Goal: Information Seeking & Learning: Learn about a topic

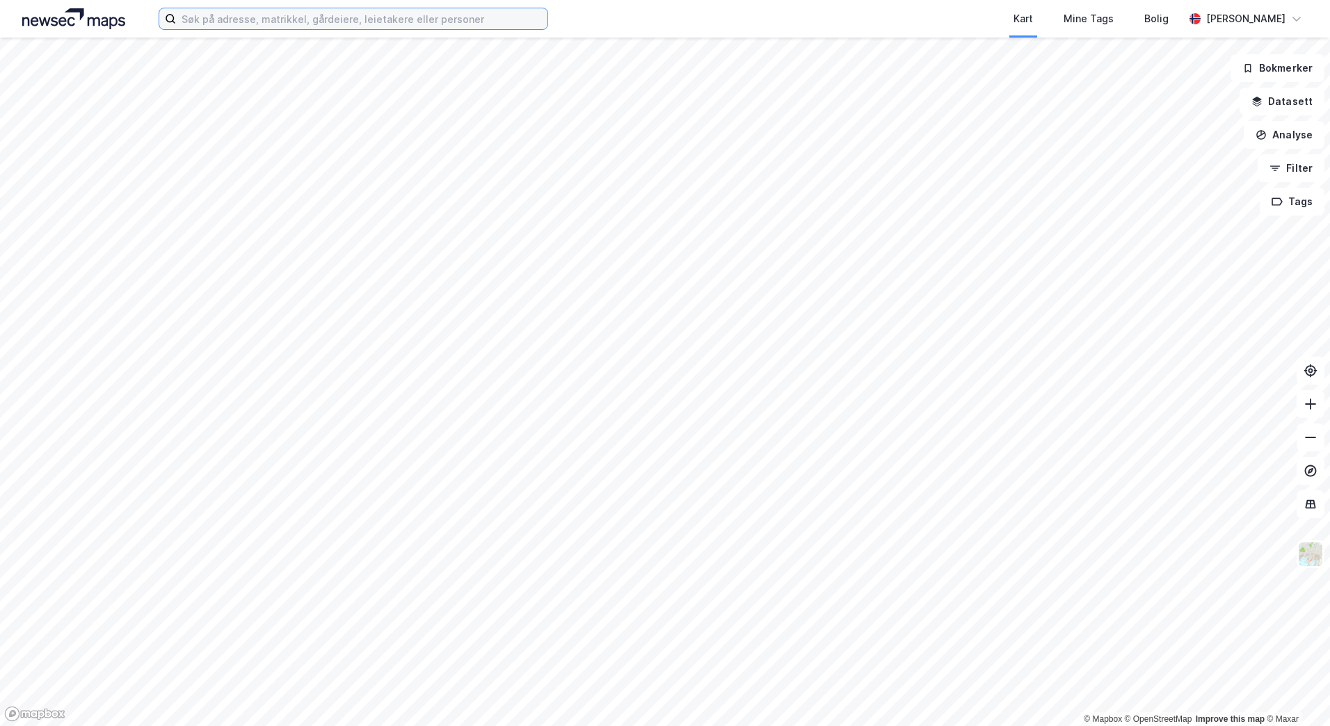
click at [328, 22] on input at bounding box center [361, 18] width 371 height 21
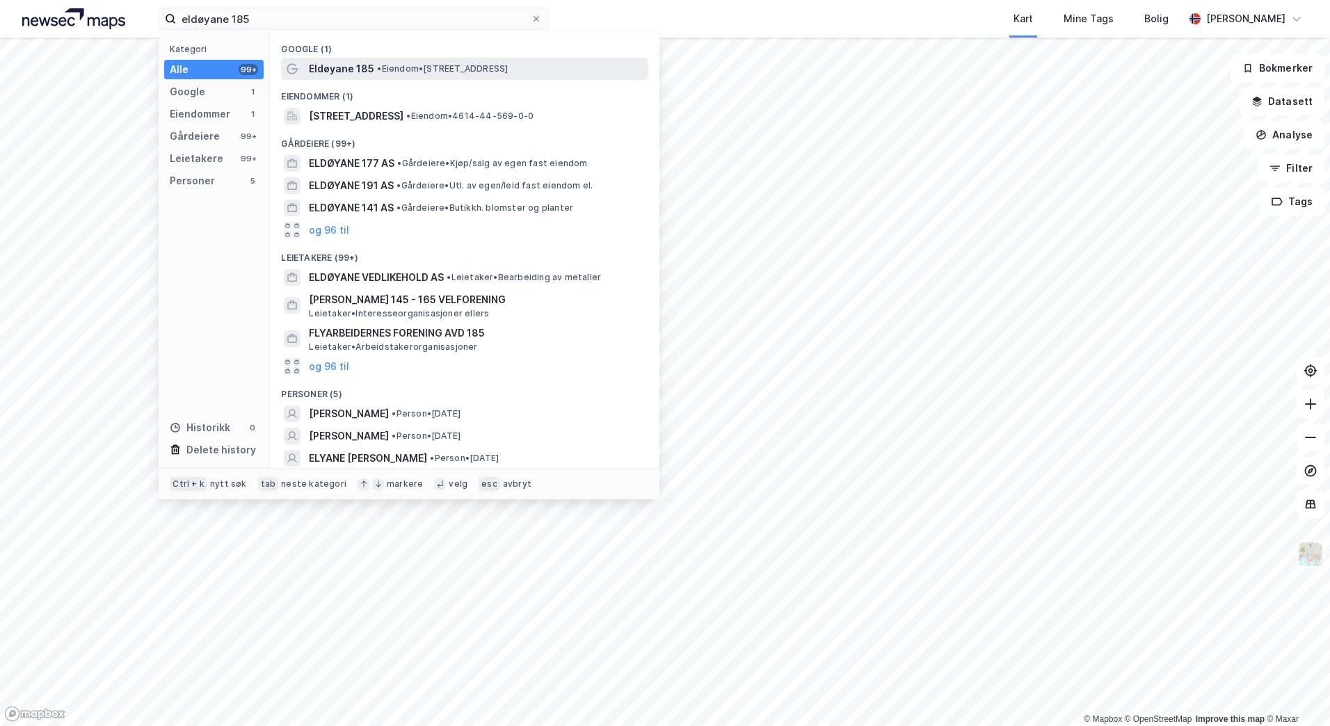
click at [352, 65] on span "Eldøyane 185" at bounding box center [341, 69] width 65 height 17
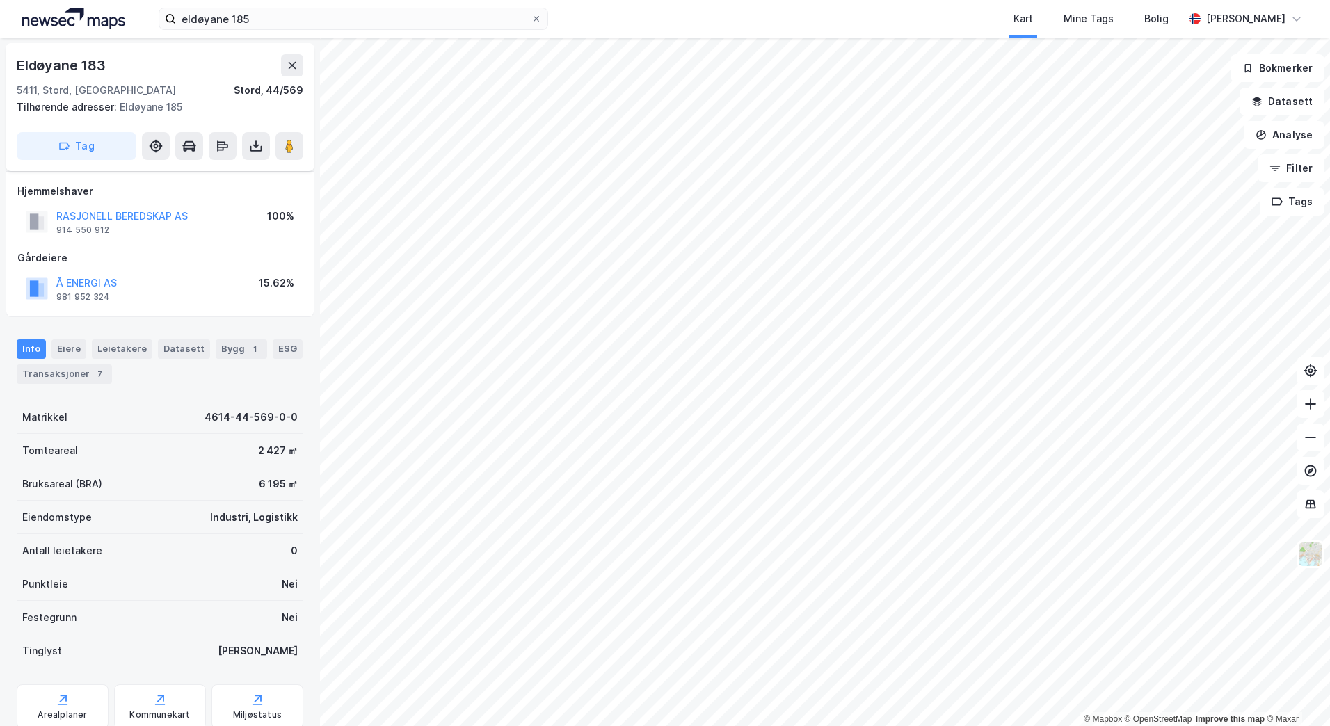
scroll to position [48, 0]
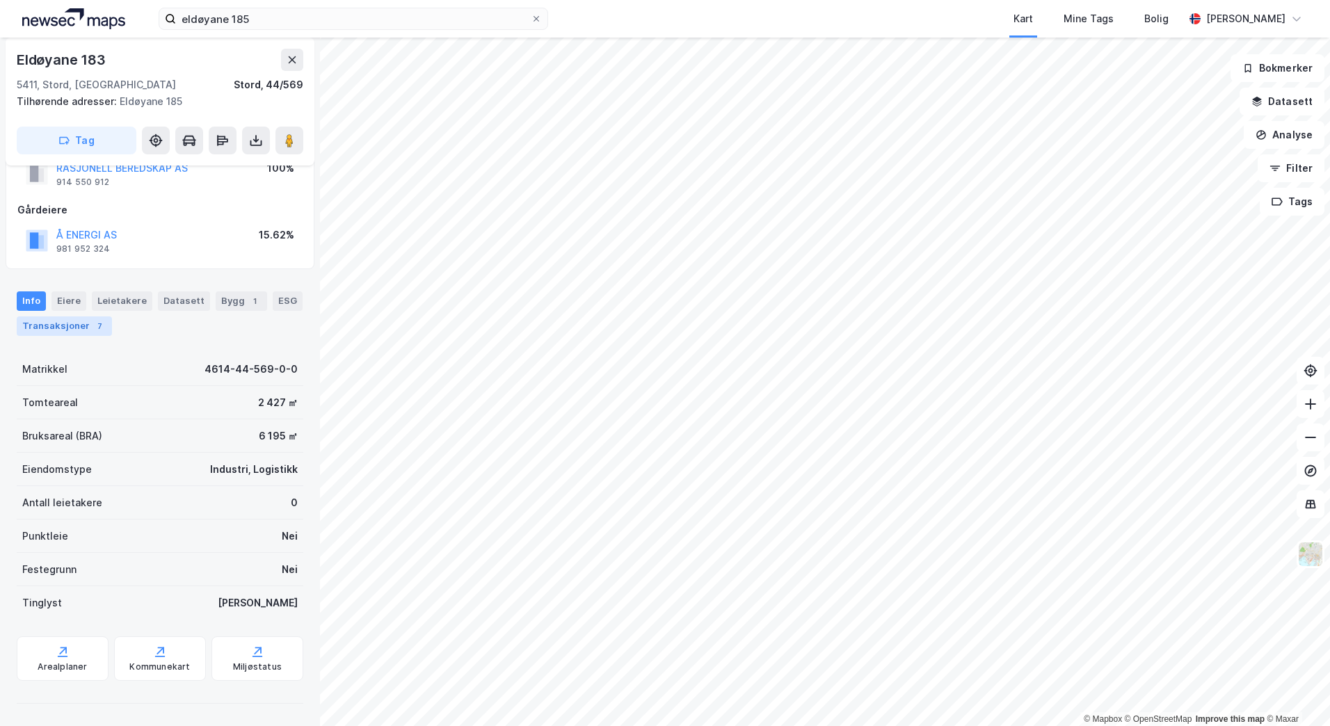
click at [97, 324] on div "7" at bounding box center [100, 326] width 14 height 14
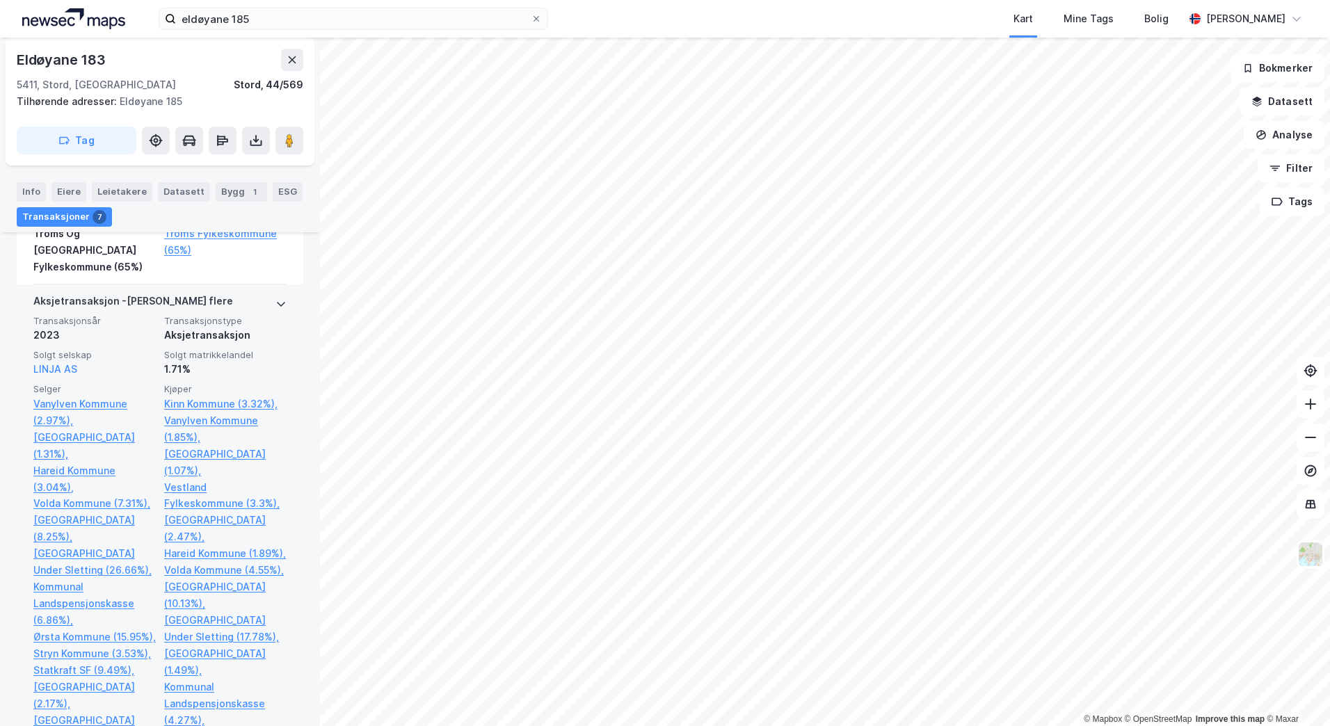
scroll to position [1252, 0]
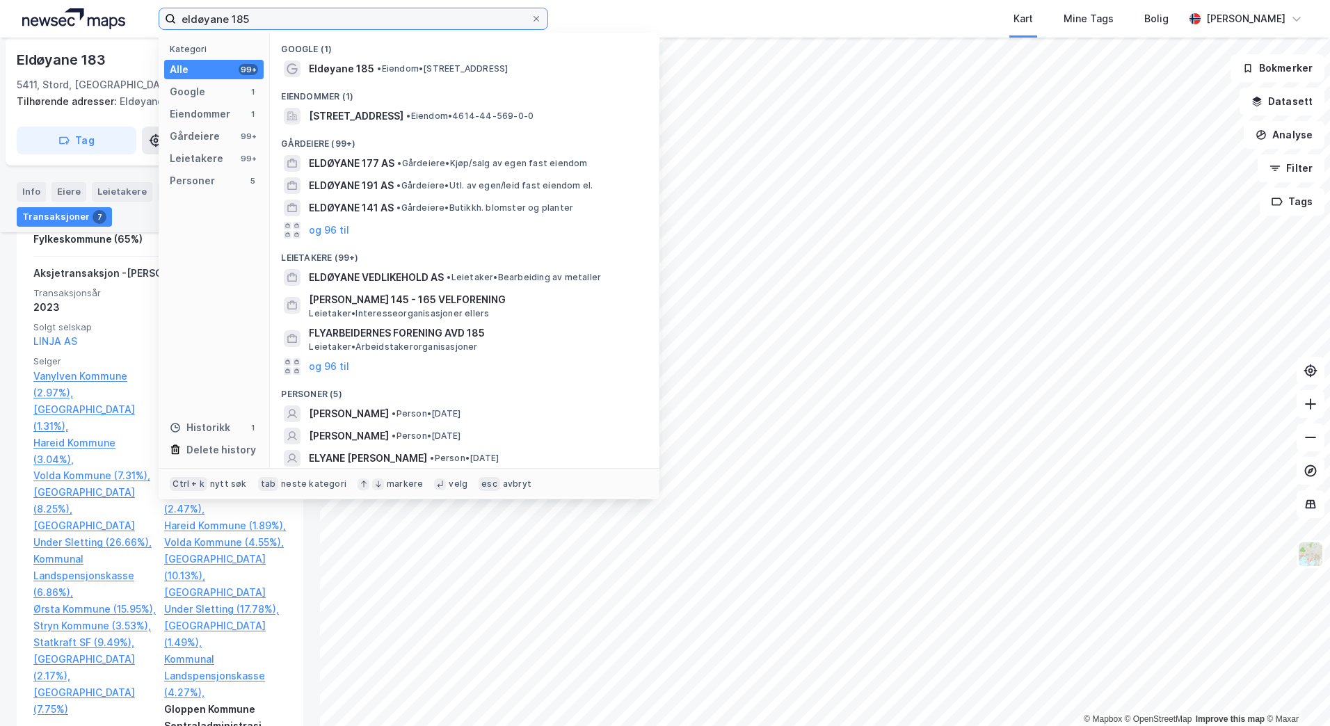
click at [307, 21] on input "eldøyane 185" at bounding box center [353, 18] width 355 height 21
paste input "4615-69/60/0/0"
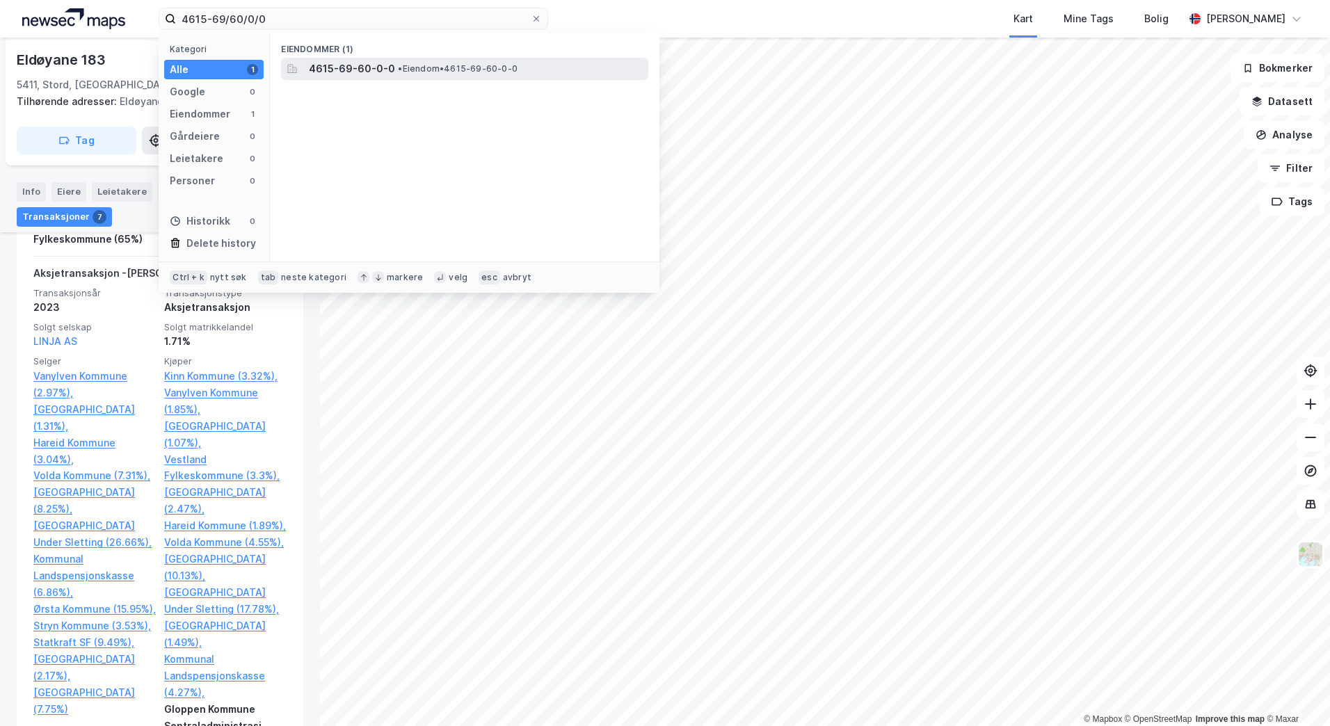
click at [377, 65] on span "4615-69-60-0-0" at bounding box center [352, 69] width 86 height 17
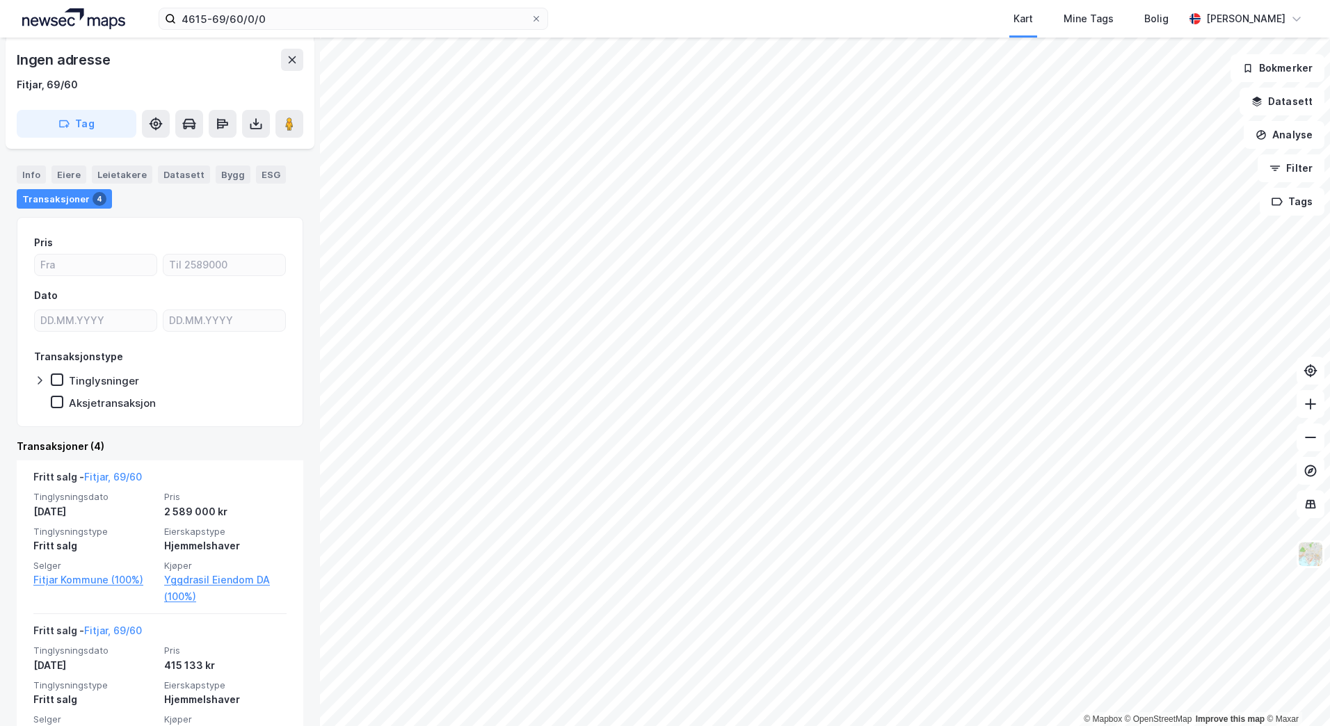
scroll to position [209, 0]
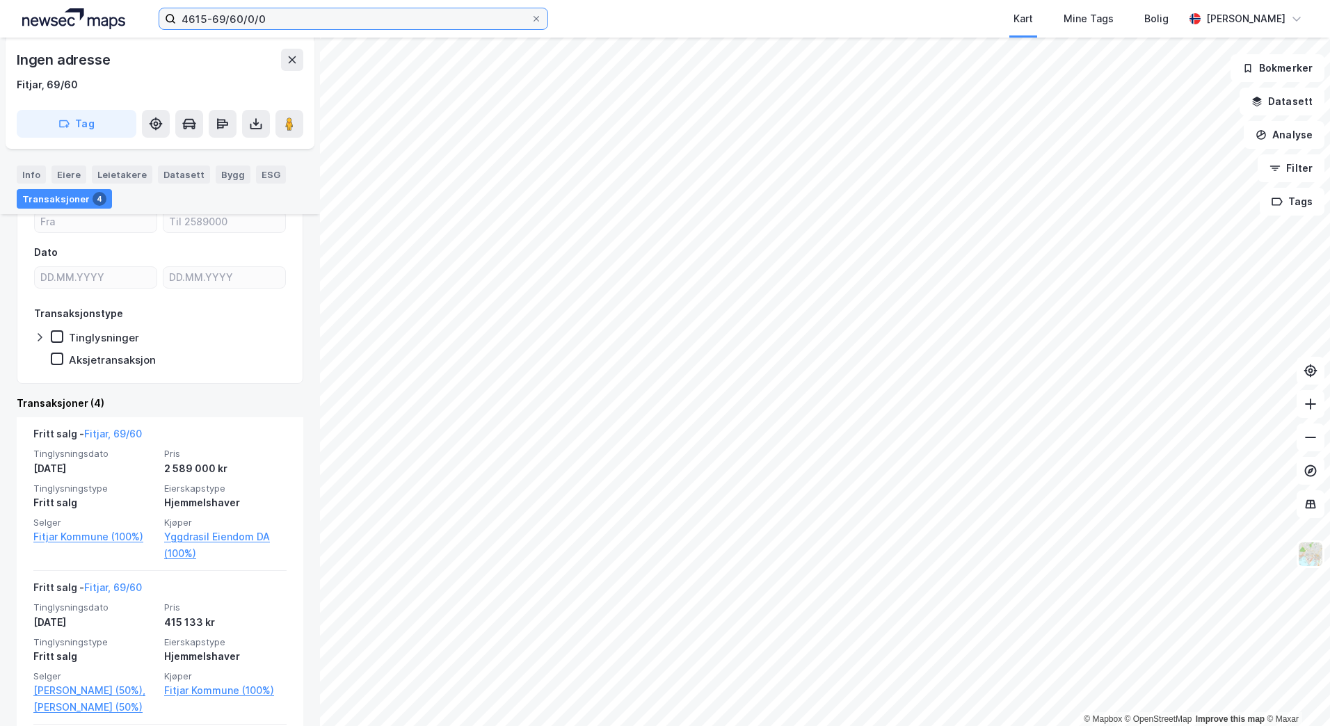
click at [280, 19] on input "4615-69/60/0/0" at bounding box center [353, 18] width 355 height 21
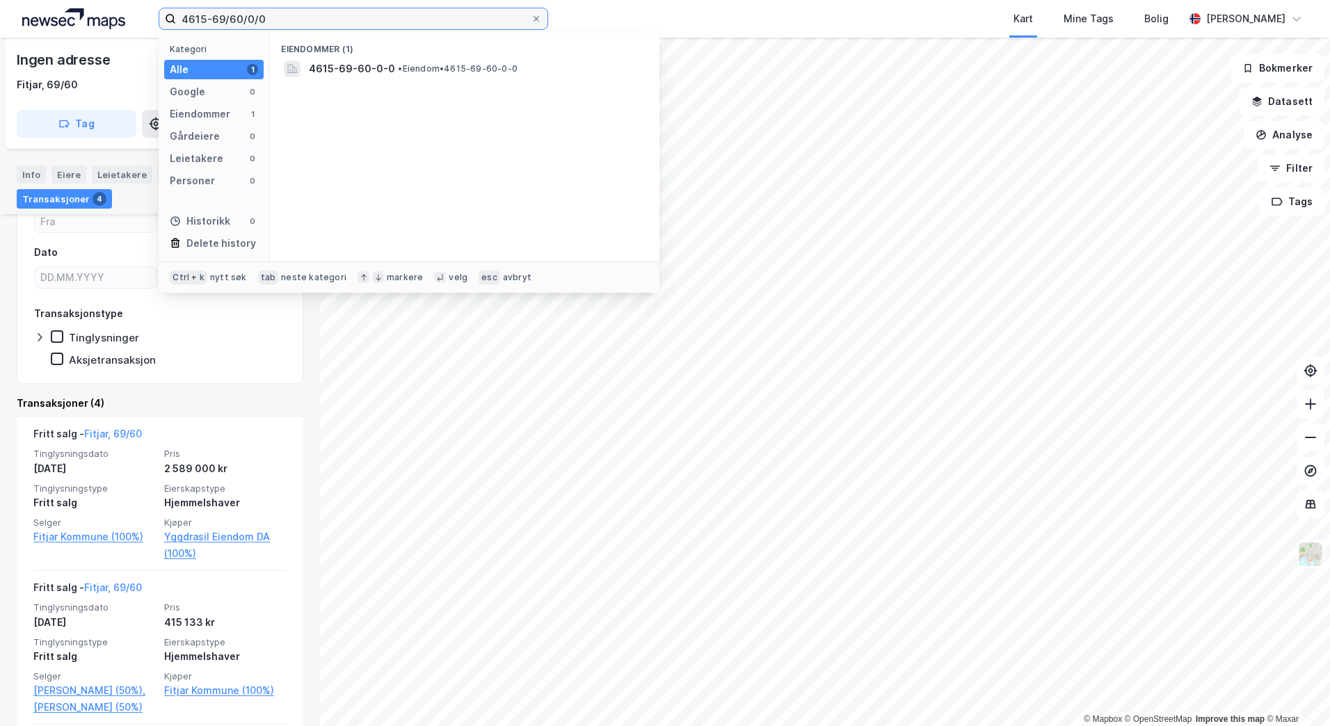
click at [280, 19] on input "4615-69/60/0/0" at bounding box center [353, 18] width 355 height 21
paste input "3-53/132"
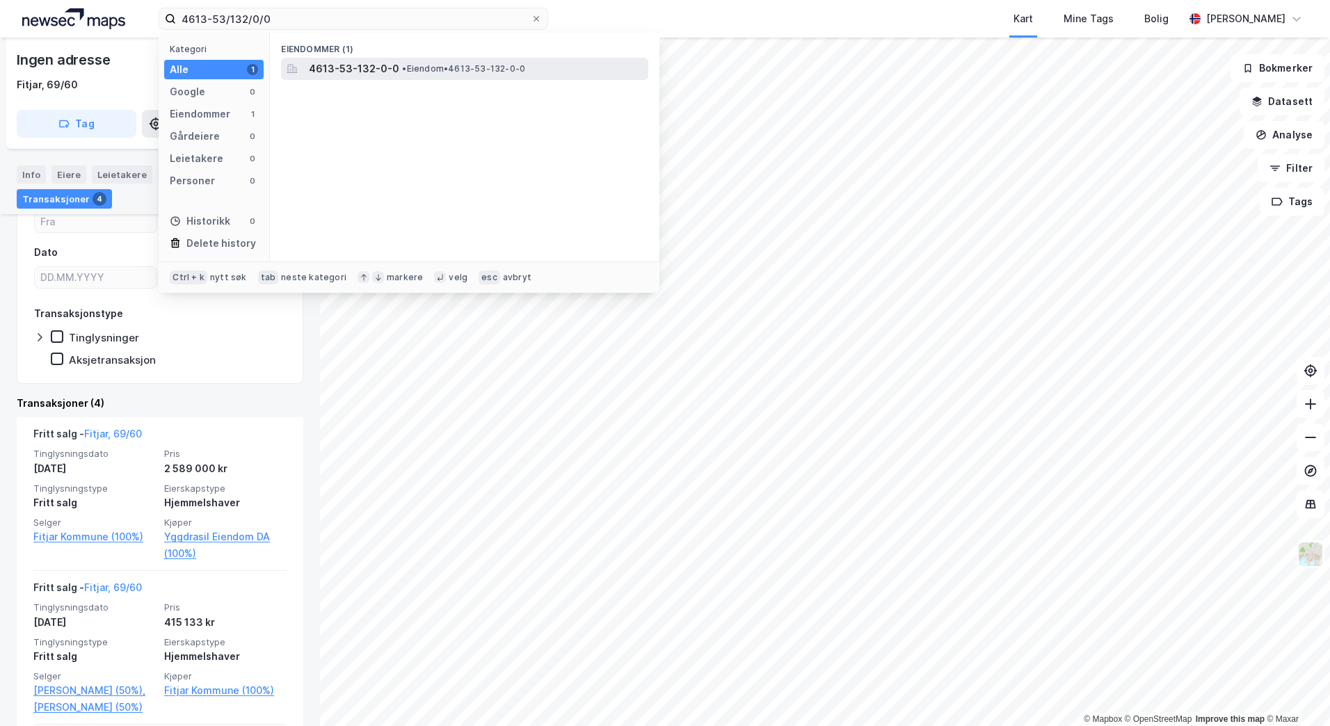
click at [351, 71] on span "4613-53-132-0-0" at bounding box center [354, 69] width 90 height 17
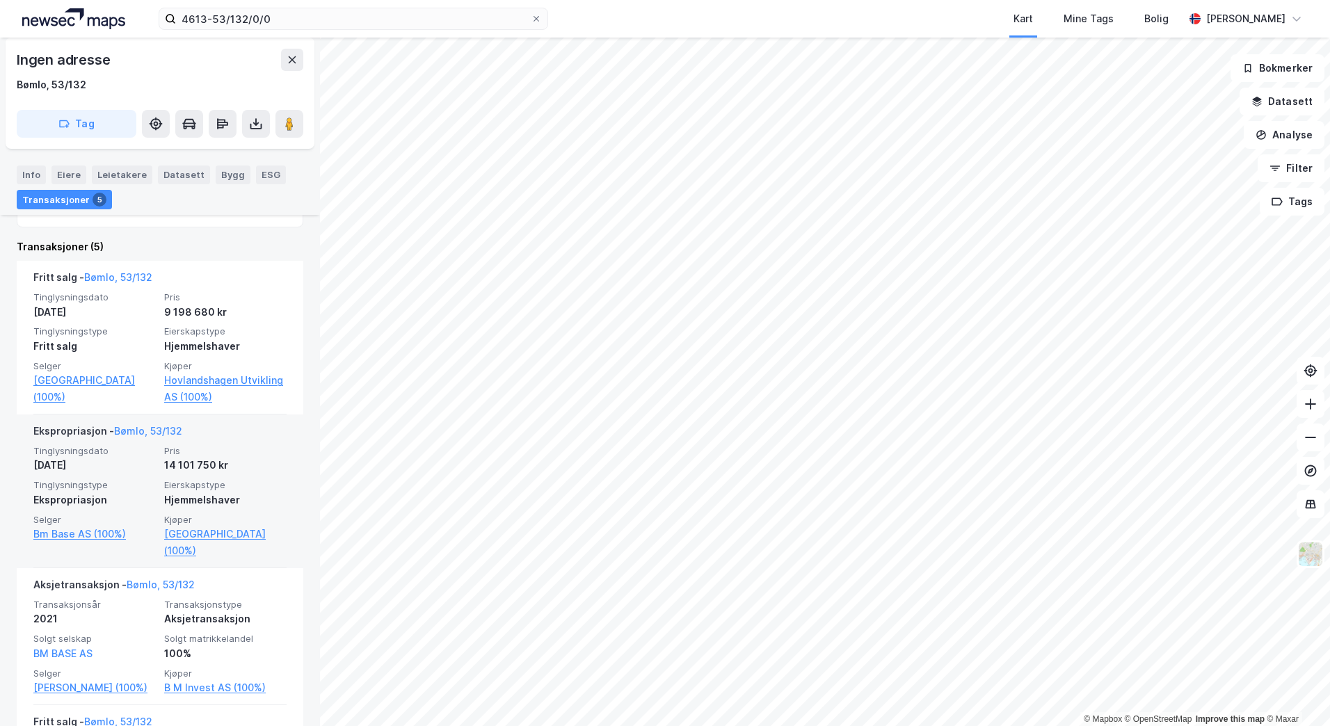
scroll to position [417, 0]
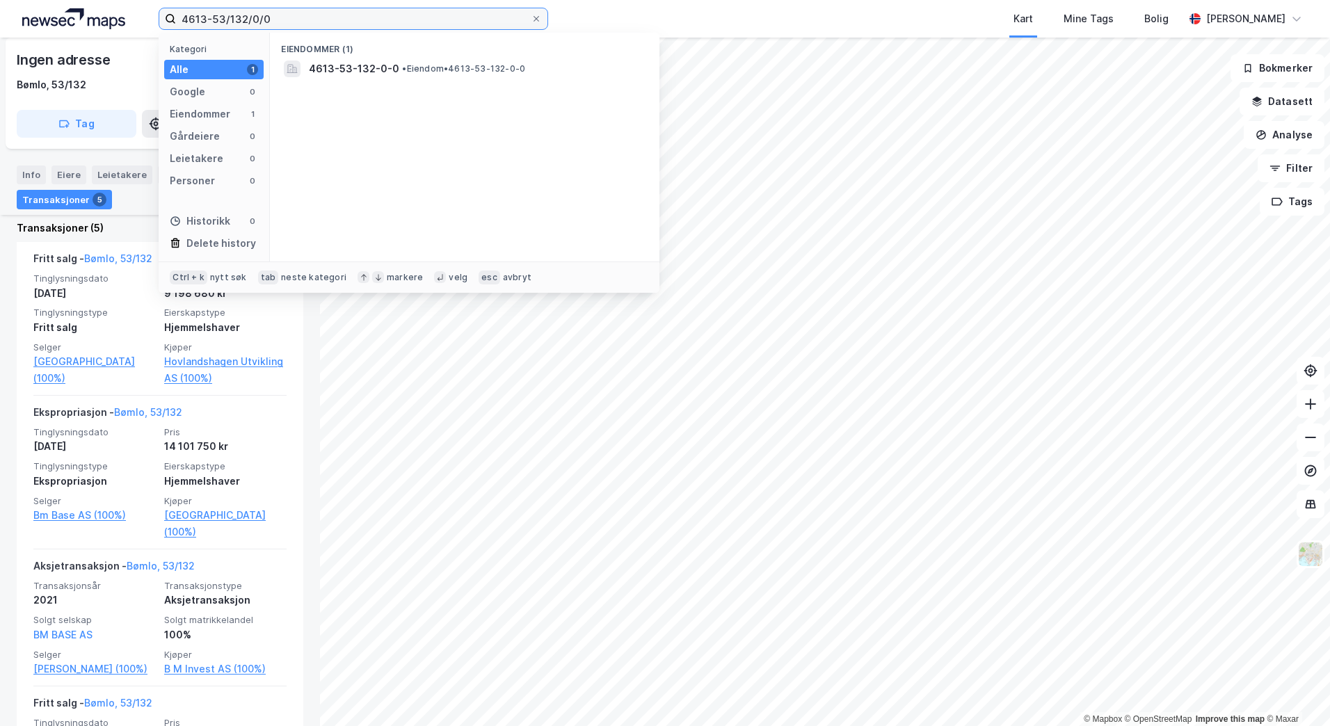
click at [264, 29] on input "4613-53/132/0/0" at bounding box center [353, 18] width 355 height 21
paste input "Brandasundvegen 359, Brandasund"
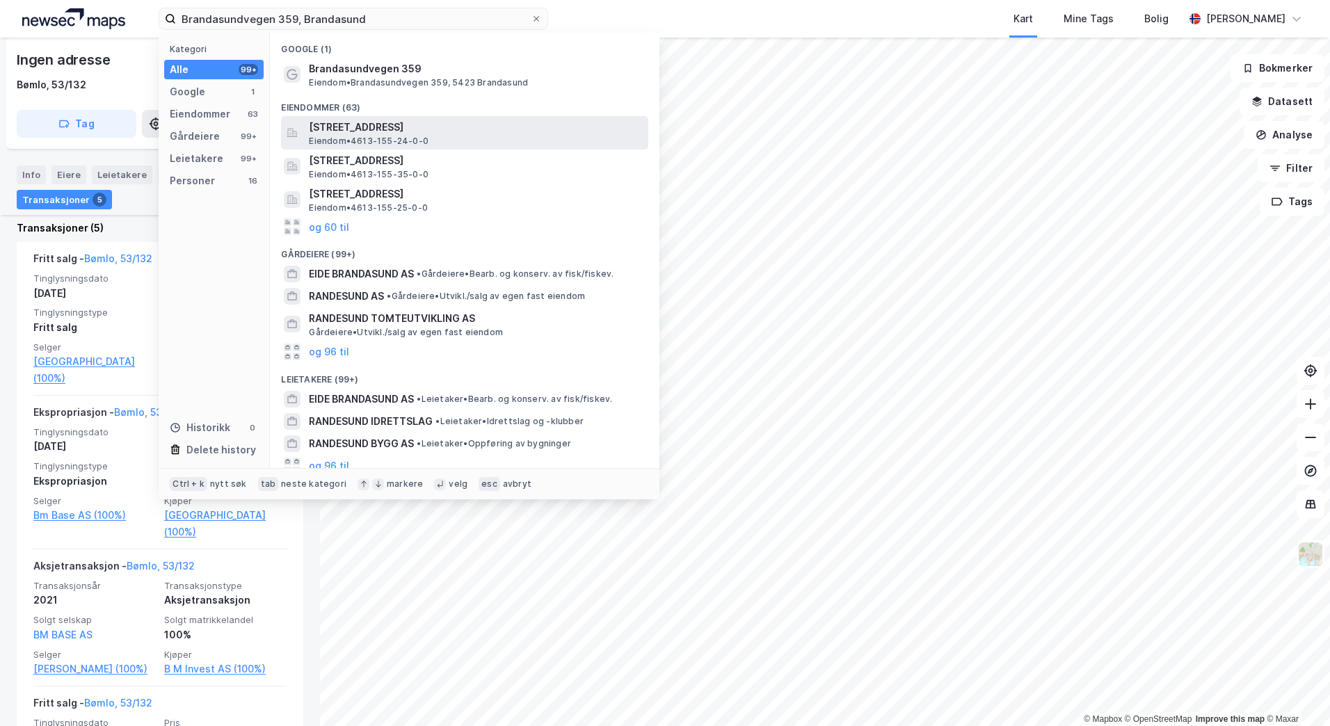
click at [356, 132] on span "[STREET_ADDRESS]" at bounding box center [476, 127] width 334 height 17
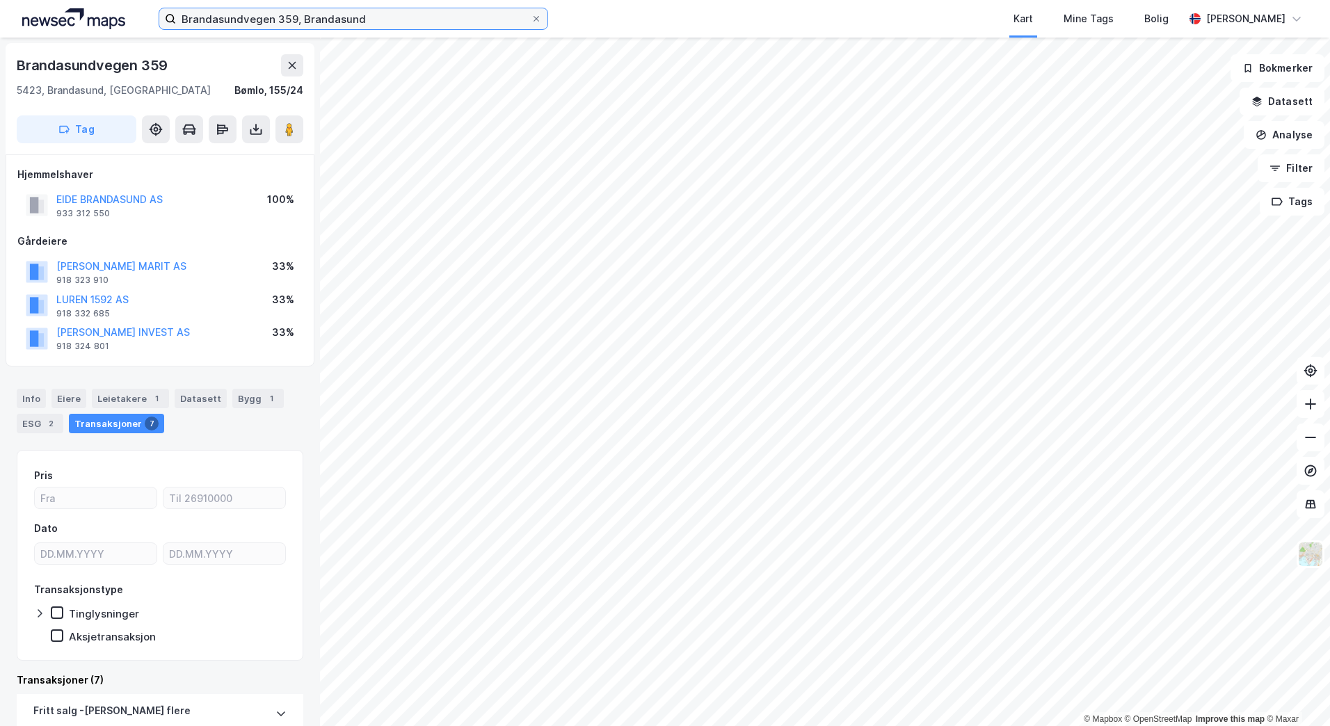
click at [372, 16] on input "Brandasundvegen 359, Brandasund" at bounding box center [353, 18] width 355 height 21
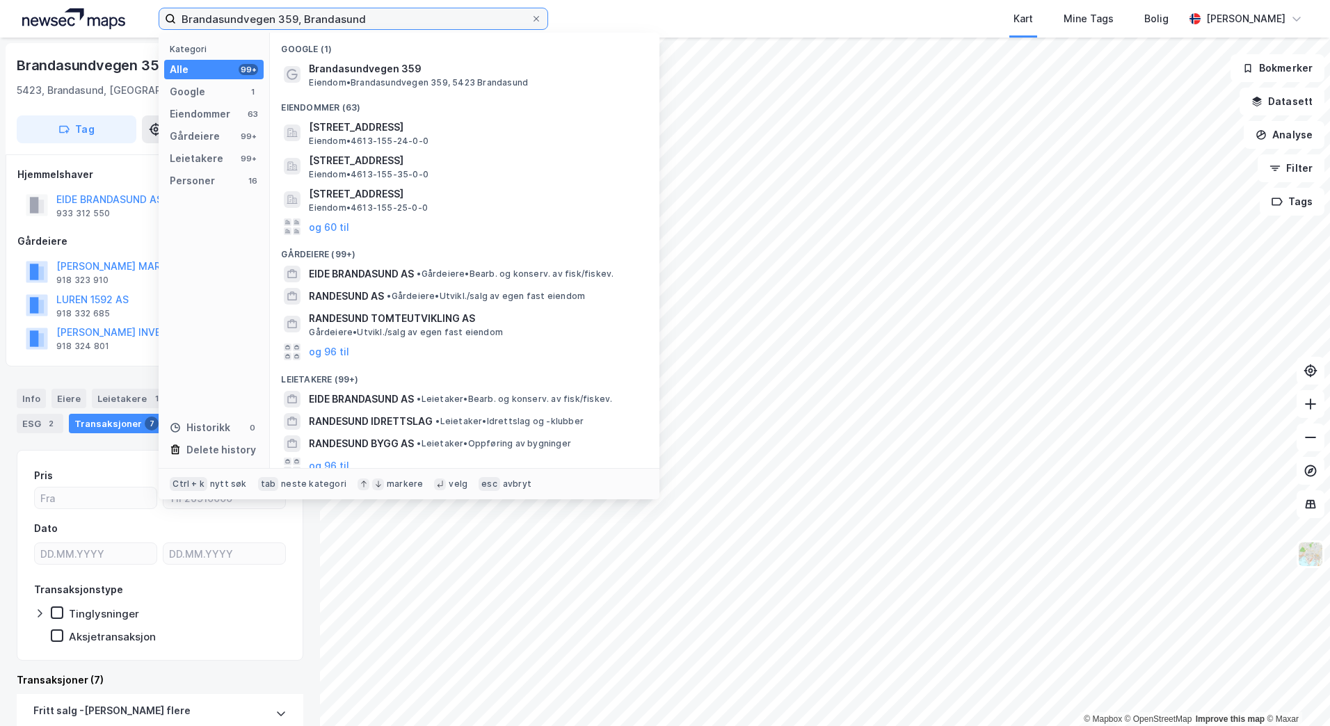
click at [372, 16] on input "Brandasundvegen 359, Brandasund" at bounding box center [353, 18] width 355 height 21
paste input "Havnavegen 90 at [GEOGRAPHIC_DATA]"
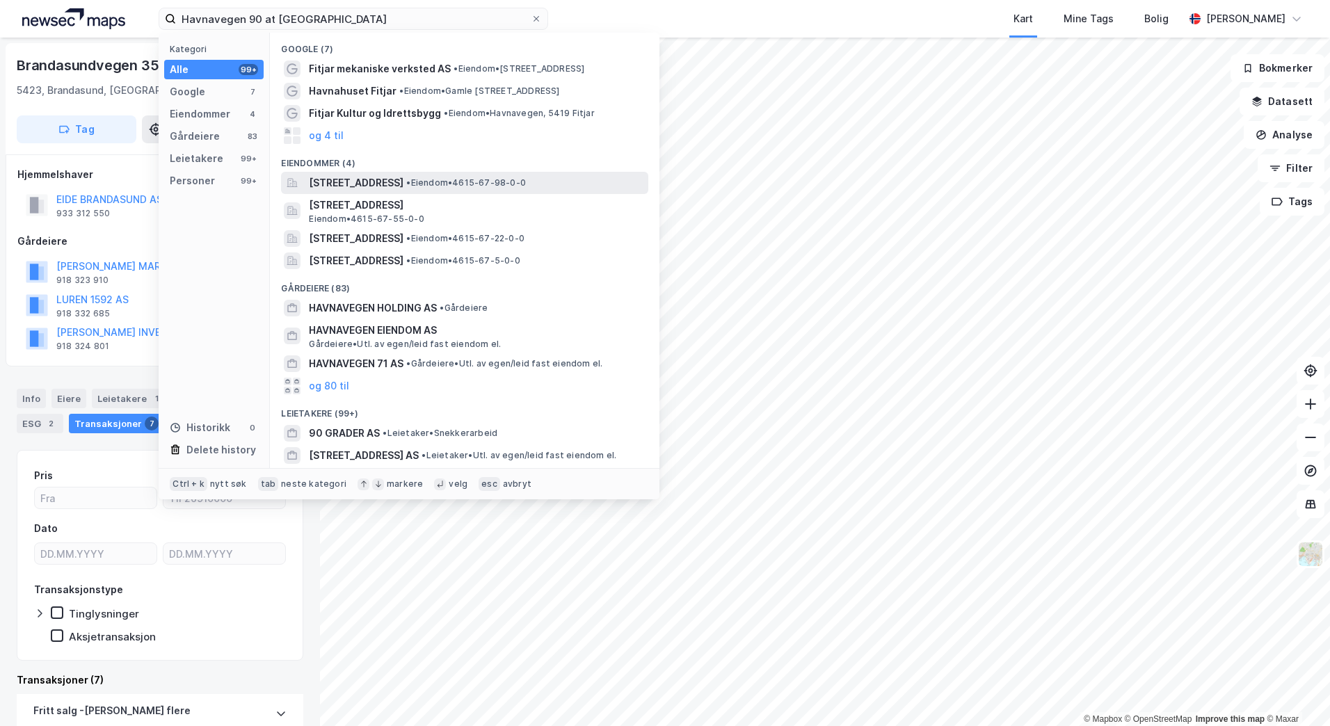
click at [403, 183] on span "[STREET_ADDRESS]" at bounding box center [356, 183] width 95 height 17
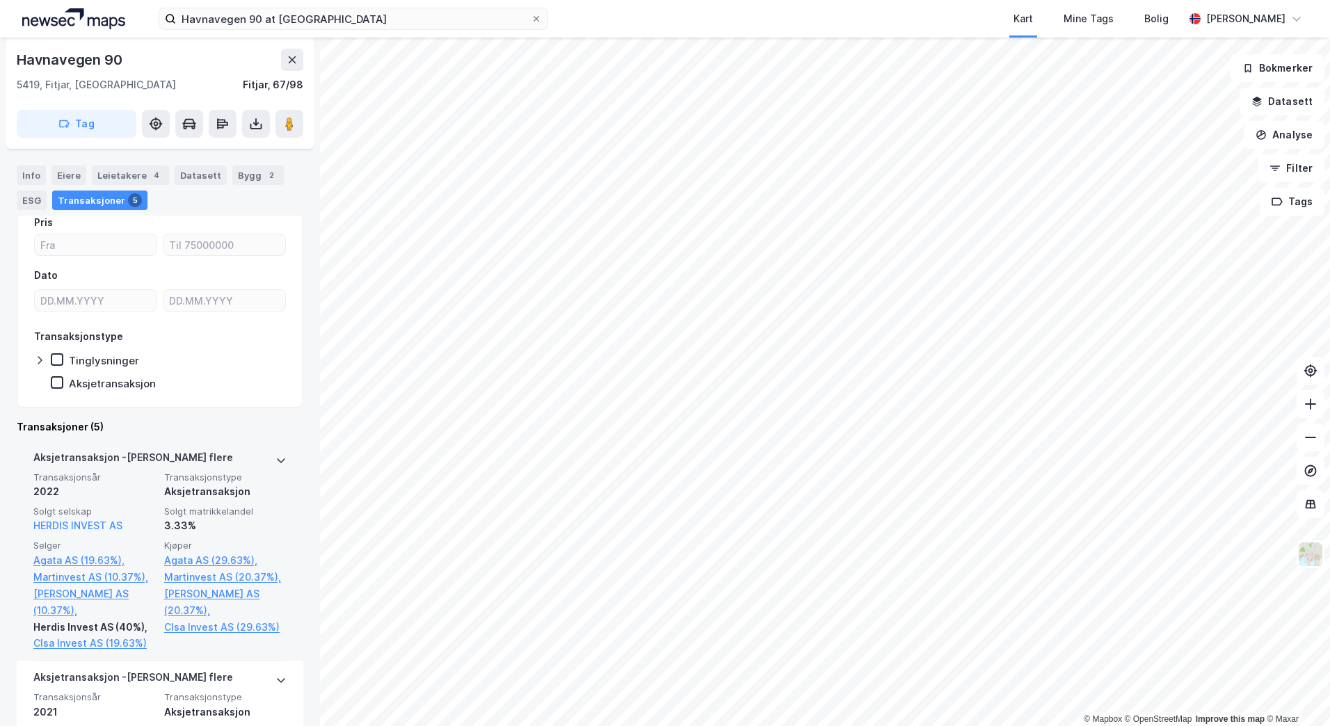
scroll to position [278, 0]
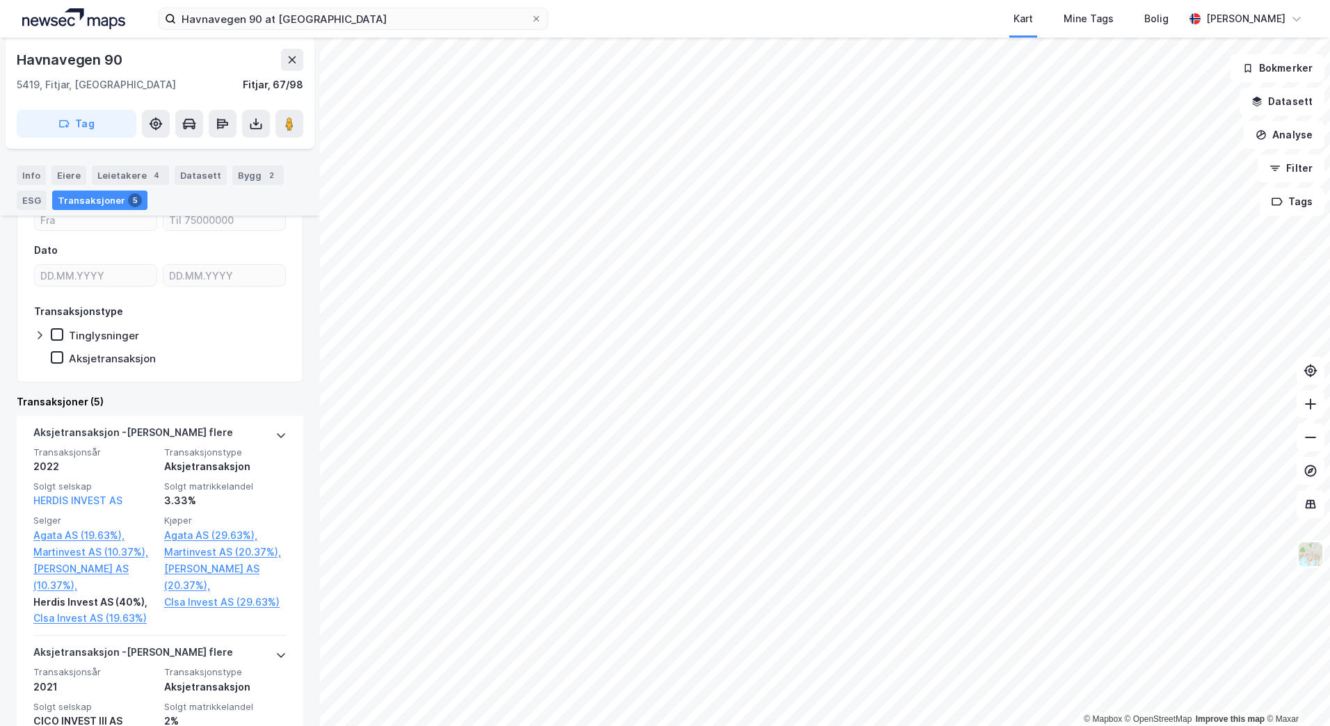
click at [445, 7] on div "Havnavegen 90 at Fitjar Kart Mine Tags Bolig [PERSON_NAME]" at bounding box center [665, 19] width 1330 height 38
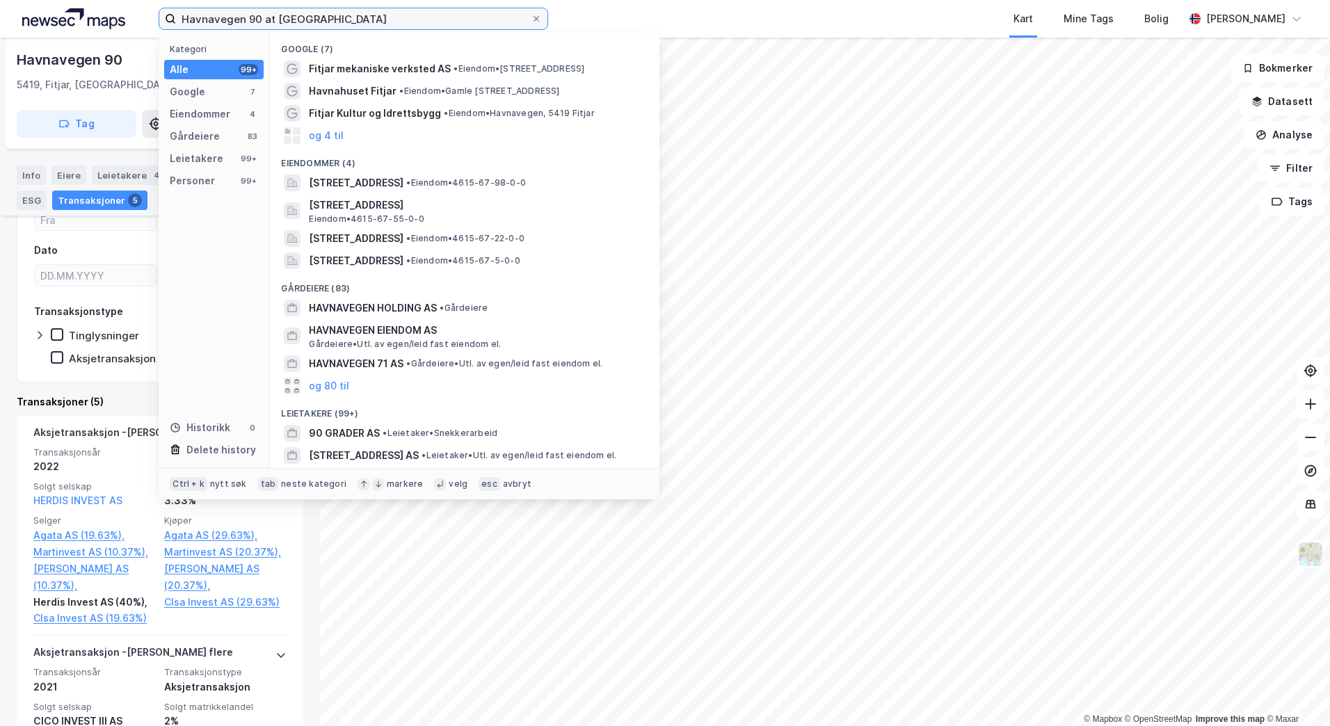
click at [440, 16] on input "Havnavegen 90 at [GEOGRAPHIC_DATA]" at bounding box center [353, 18] width 355 height 21
paste input "69/20/0/0"
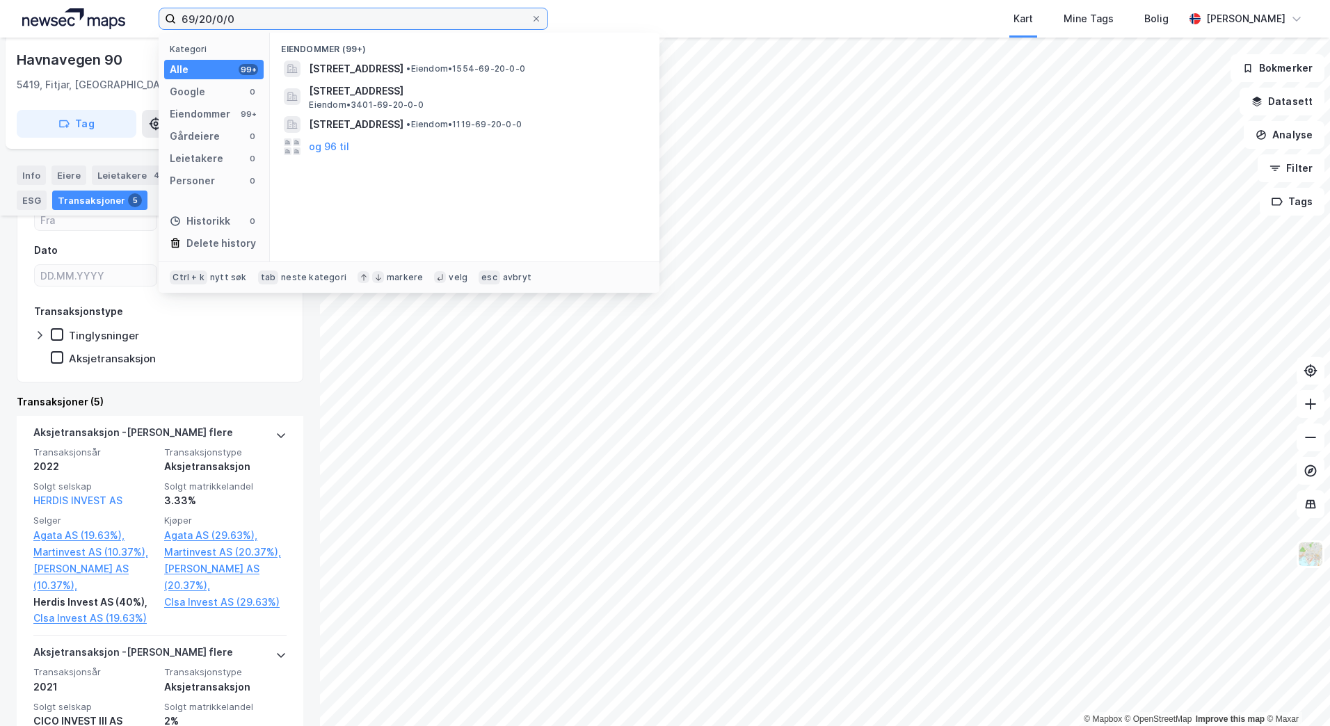
click at [179, 17] on input "69/20/0/0" at bounding box center [353, 18] width 355 height 21
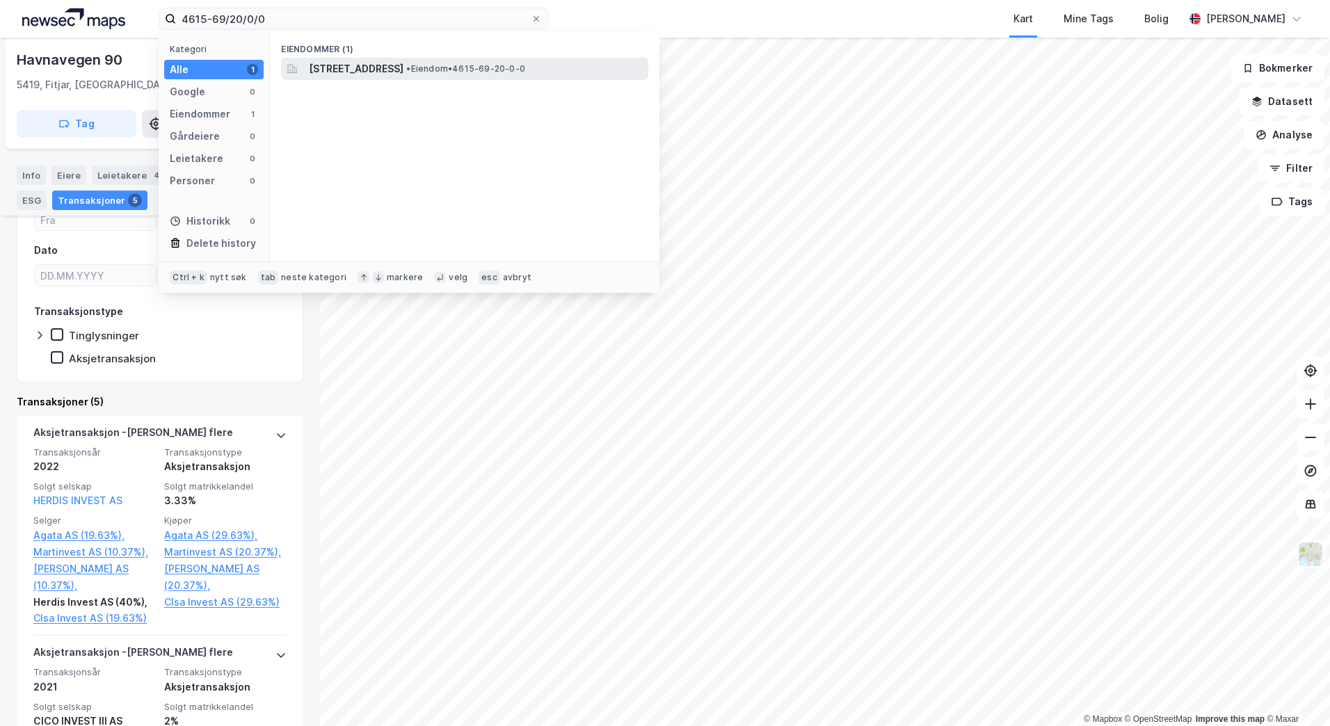
click at [316, 70] on span "[STREET_ADDRESS]" at bounding box center [356, 69] width 95 height 17
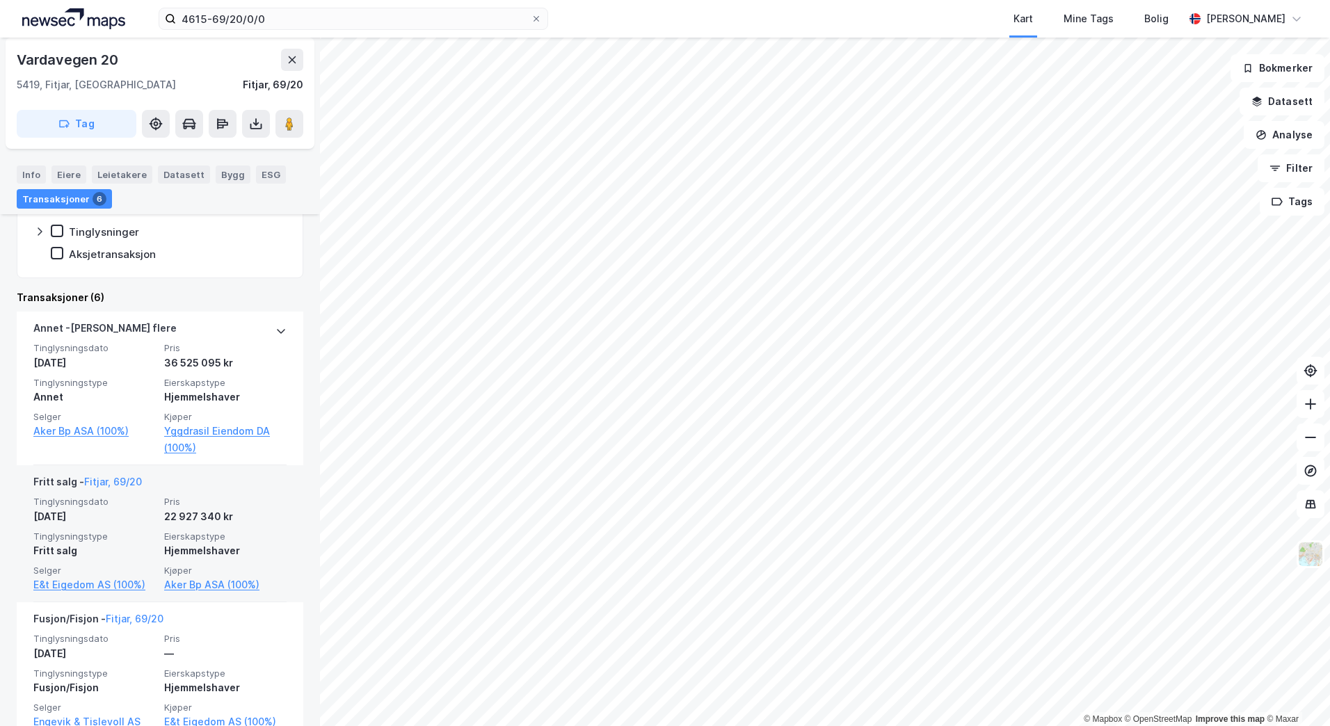
scroll to position [348, 0]
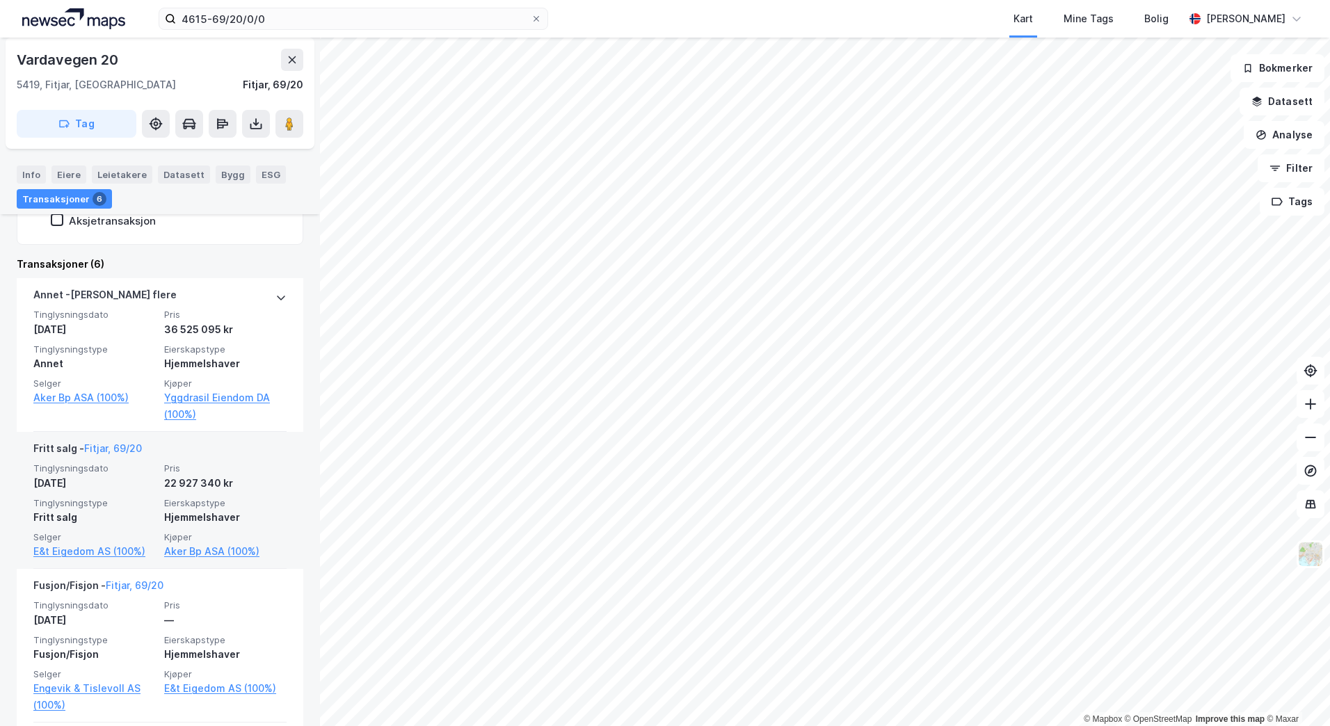
click at [133, 487] on div "[DATE]" at bounding box center [94, 483] width 122 height 17
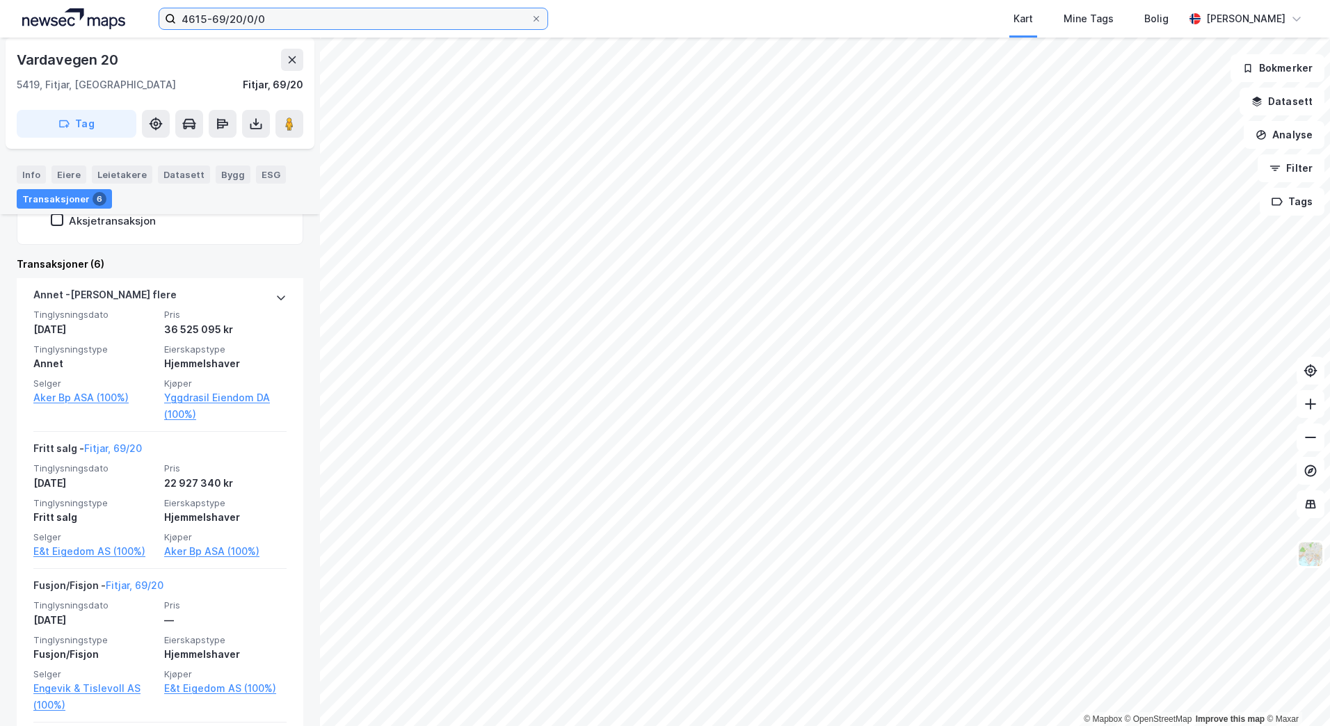
click at [375, 14] on input "4615-69/20/0/0" at bounding box center [353, 18] width 355 height 21
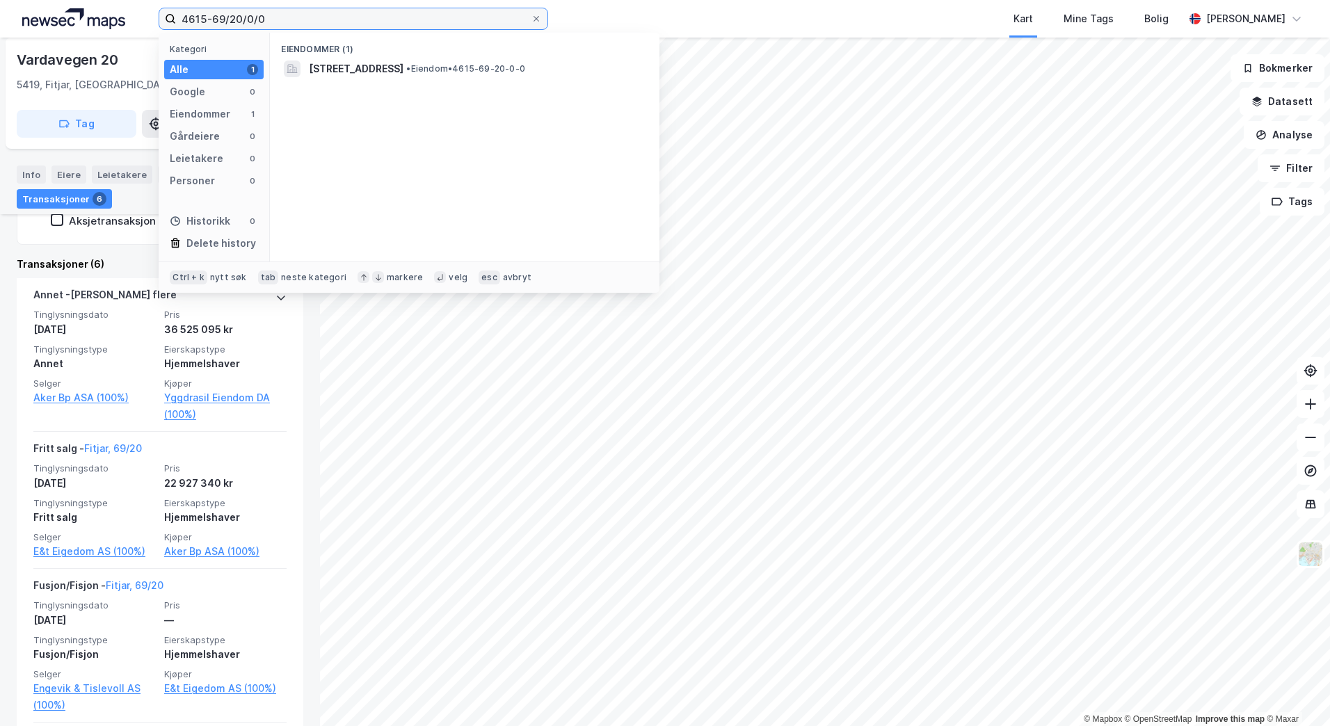
click at [375, 14] on input "4615-69/20/0/0" at bounding box center [353, 18] width 355 height 21
paste input "Brandasundvegen 359, Brandasund"
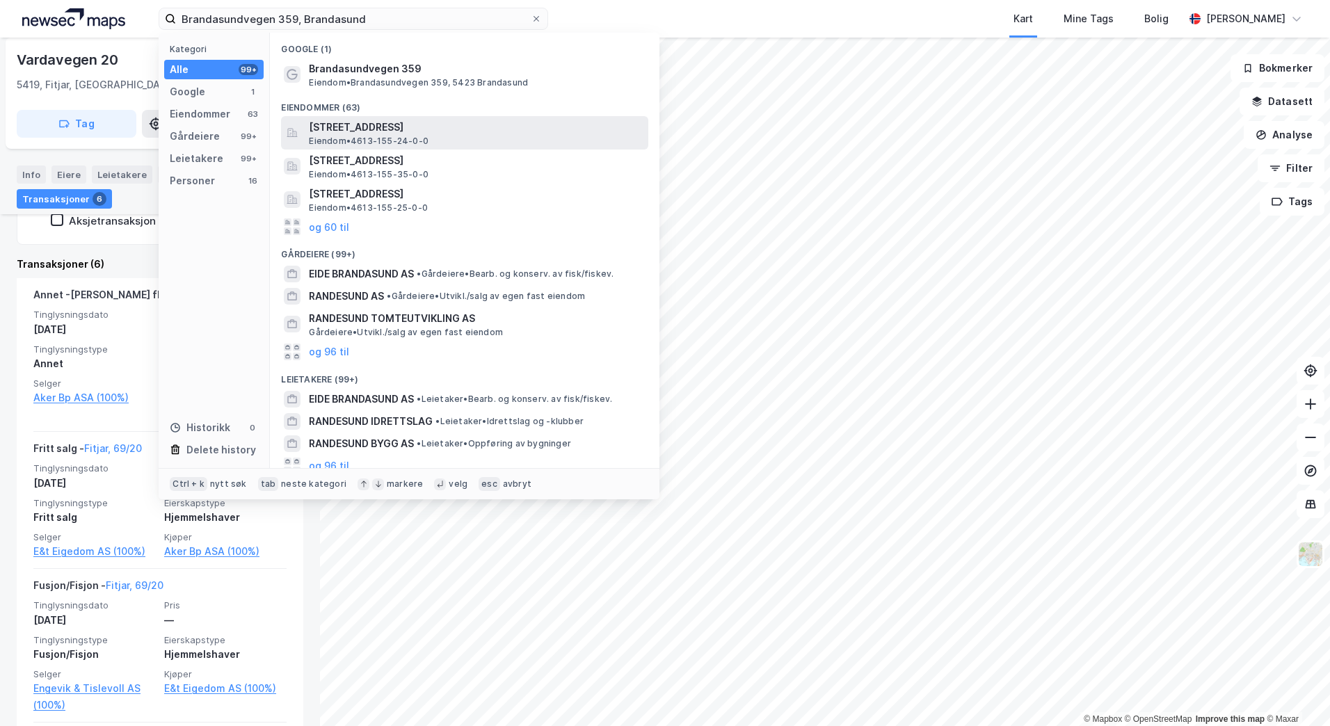
click at [401, 134] on span "[STREET_ADDRESS]" at bounding box center [476, 127] width 334 height 17
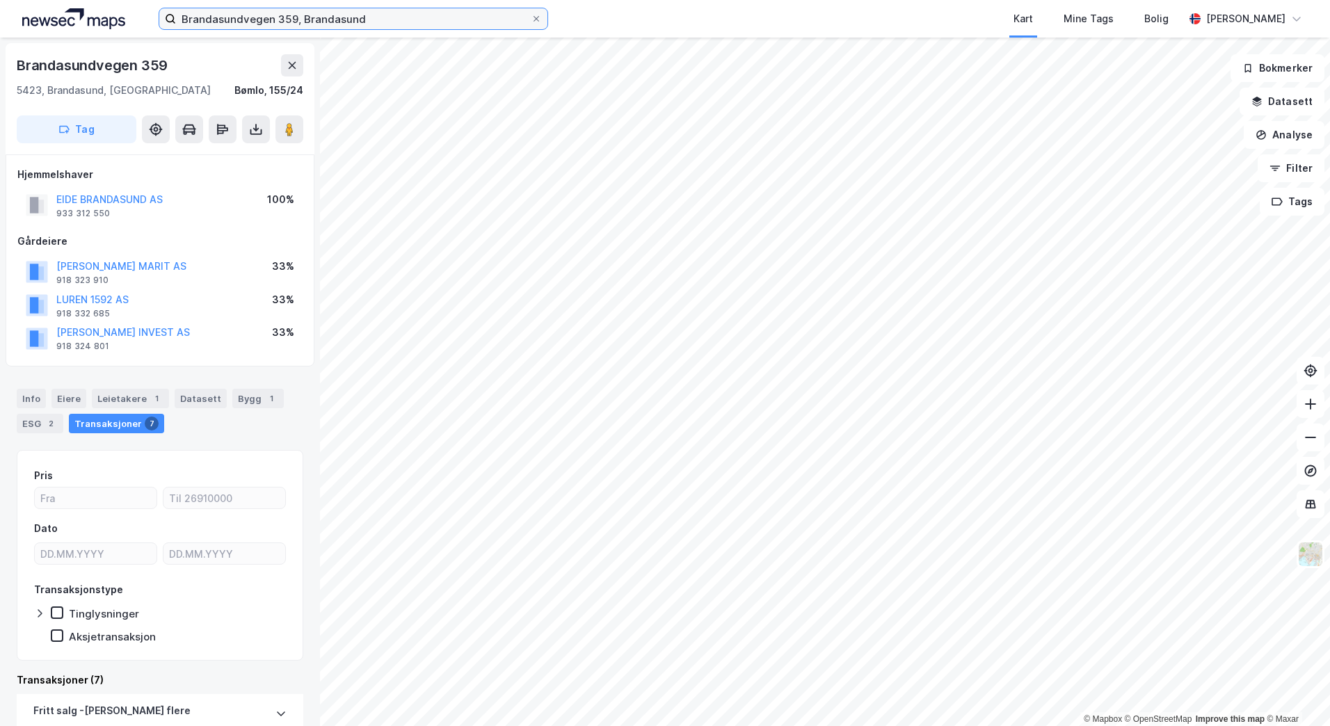
click at [406, 15] on input "Brandasundvegen 359, Brandasund" at bounding box center [353, 18] width 355 height 21
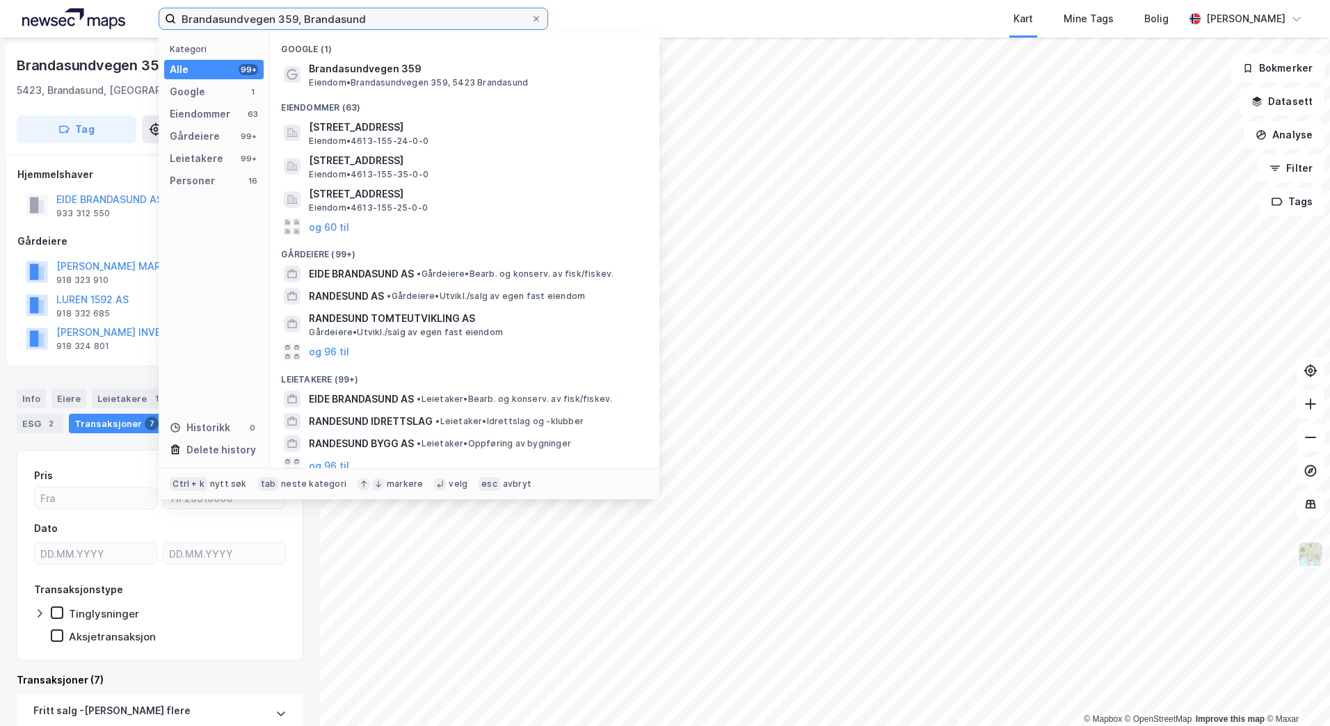
click at [406, 15] on input "Brandasundvegen 359, Brandasund" at bounding box center [353, 18] width 355 height 21
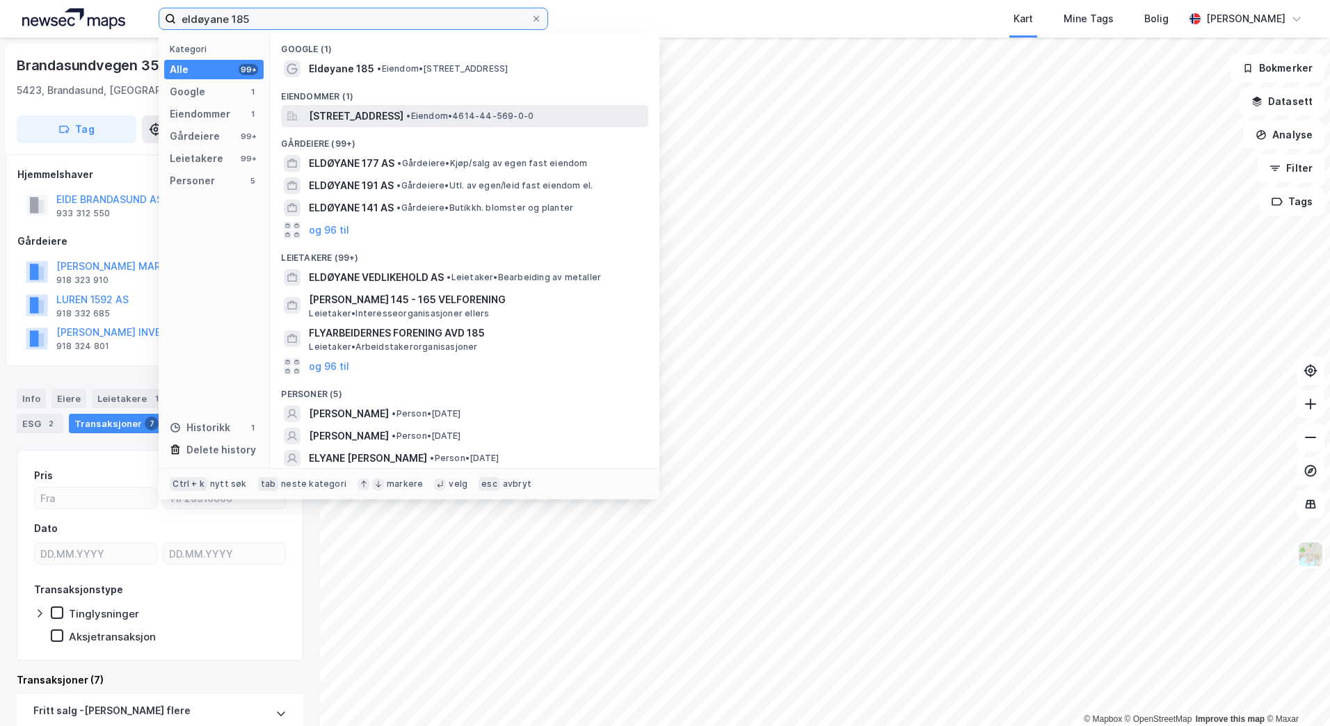
type input "eldøyane 185"
click at [401, 125] on div "[STREET_ADDRESS] • Eiendom • 4614-44-569-0-0" at bounding box center [464, 116] width 367 height 22
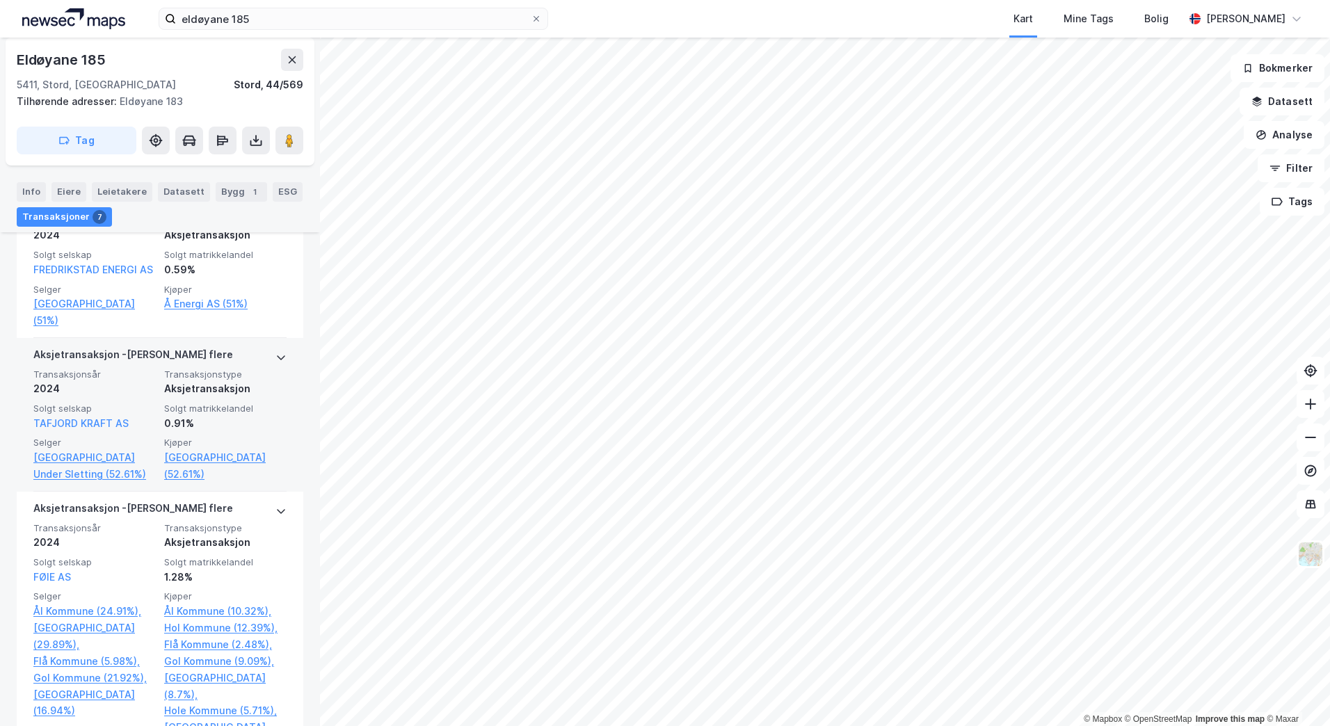
scroll to position [487, 0]
